Goal: Transaction & Acquisition: Purchase product/service

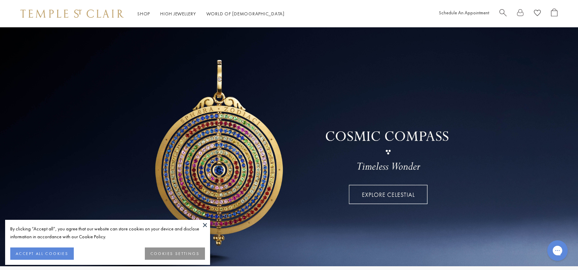
click at [160, 254] on button "COOKIES SETTINGS" at bounding box center [175, 254] width 60 height 12
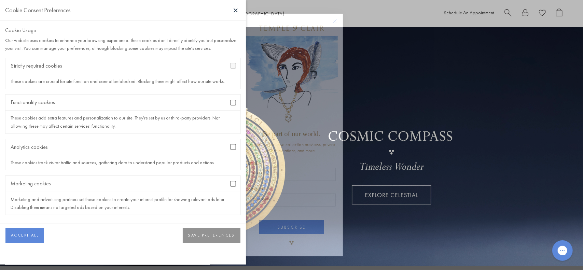
click at [194, 232] on button "SAVE PREFERENCES" at bounding box center [212, 235] width 58 height 15
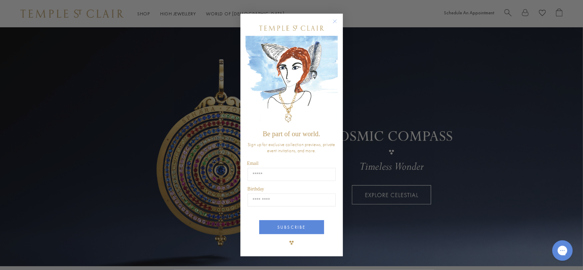
click at [335, 18] on circle "Close dialog" at bounding box center [335, 21] width 8 height 8
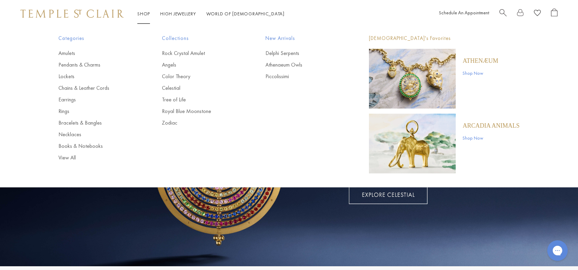
click at [144, 14] on link "Shop Shop" at bounding box center [143, 14] width 13 height 6
click at [145, 10] on li "Shop Shop Categories Amulets Pendants & Charms Lockets Chains & Leather Cords E…" at bounding box center [143, 14] width 13 height 9
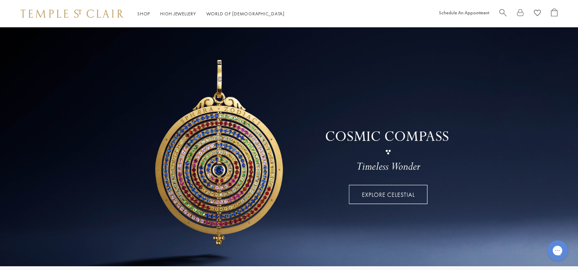
click at [144, 13] on link "Shop Shop" at bounding box center [143, 14] width 13 height 6
click at [131, 219] on link at bounding box center [289, 146] width 578 height 239
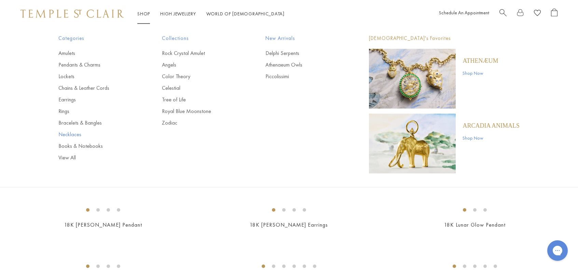
click at [74, 132] on link "Necklaces" at bounding box center [96, 135] width 76 height 8
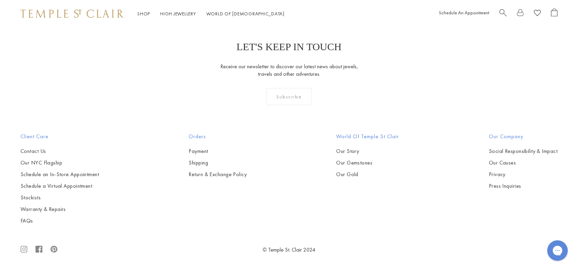
scroll to position [1400, 0]
